Goal: Check status

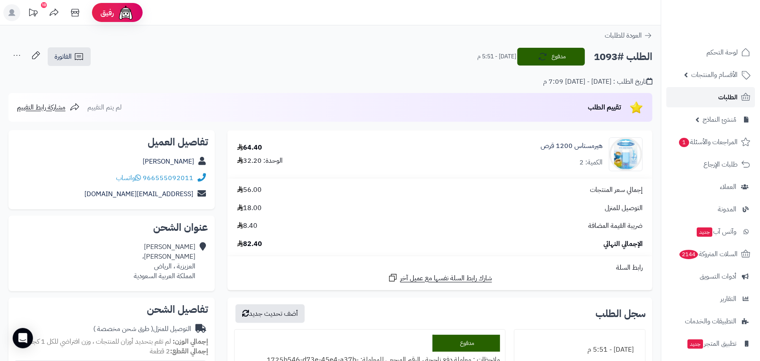
click at [718, 96] on link "الطلبات" at bounding box center [711, 97] width 89 height 20
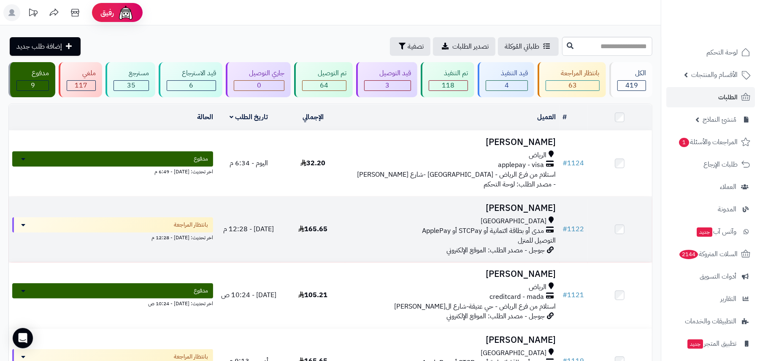
click at [395, 224] on div "جدة" at bounding box center [452, 221] width 207 height 10
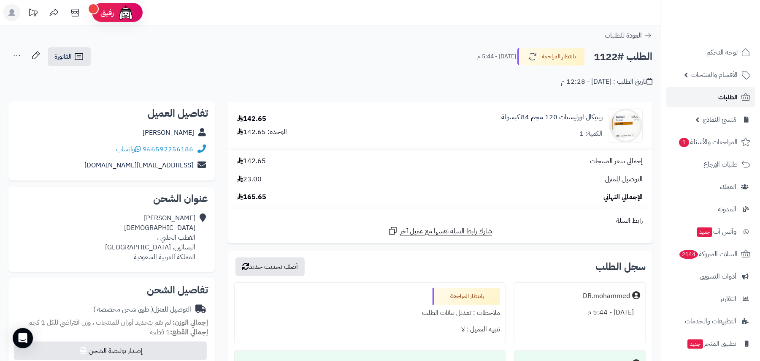
click at [732, 97] on span "الطلبات" at bounding box center [728, 97] width 19 height 12
